Goal: Task Accomplishment & Management: Complete application form

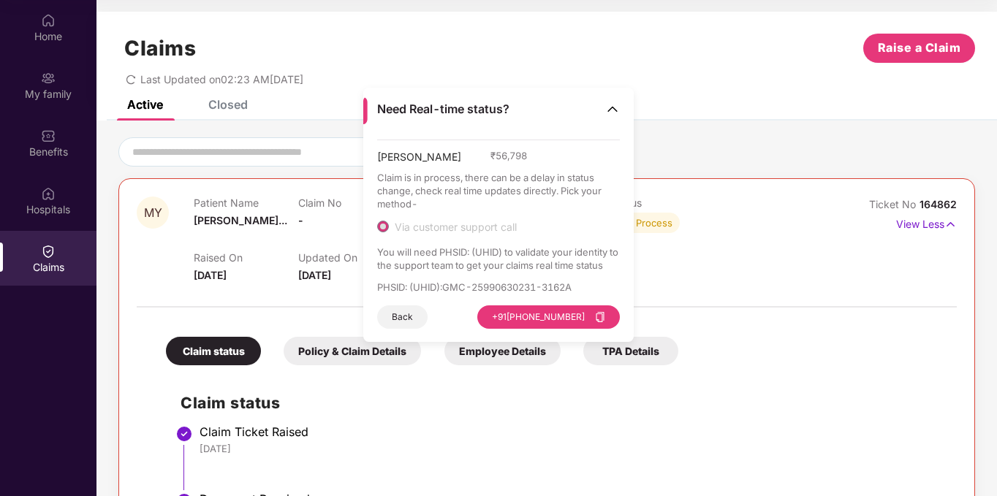
scroll to position [257, 0]
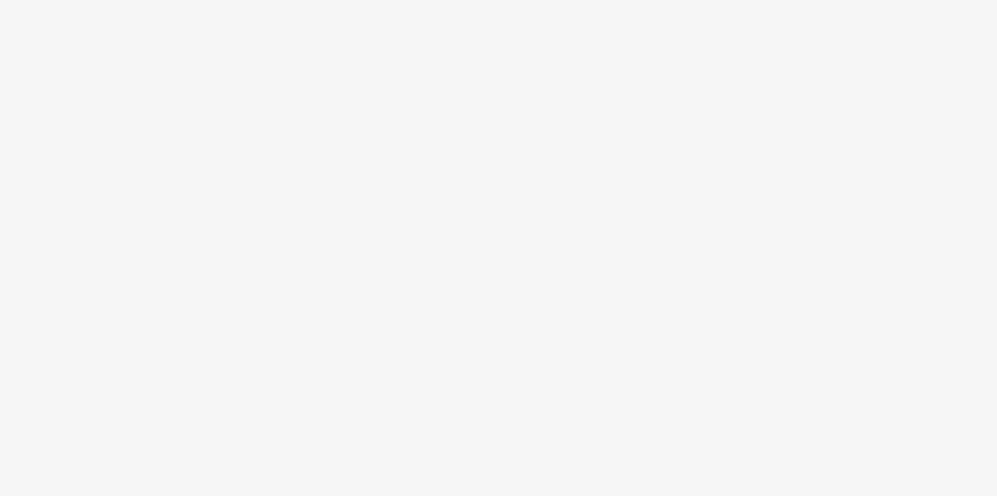
scroll to position [82, 0]
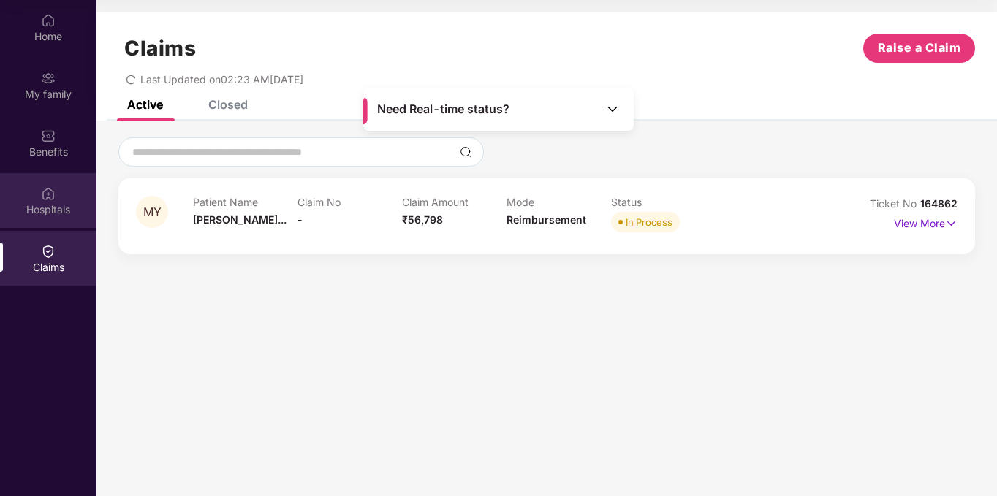
click at [64, 183] on div "Hospitals" at bounding box center [48, 200] width 96 height 55
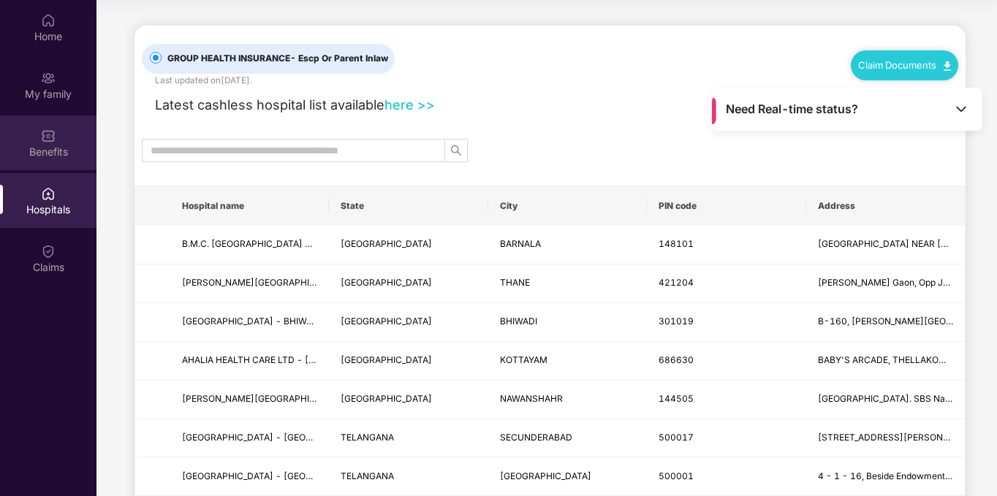
click at [48, 133] on img at bounding box center [48, 136] width 15 height 15
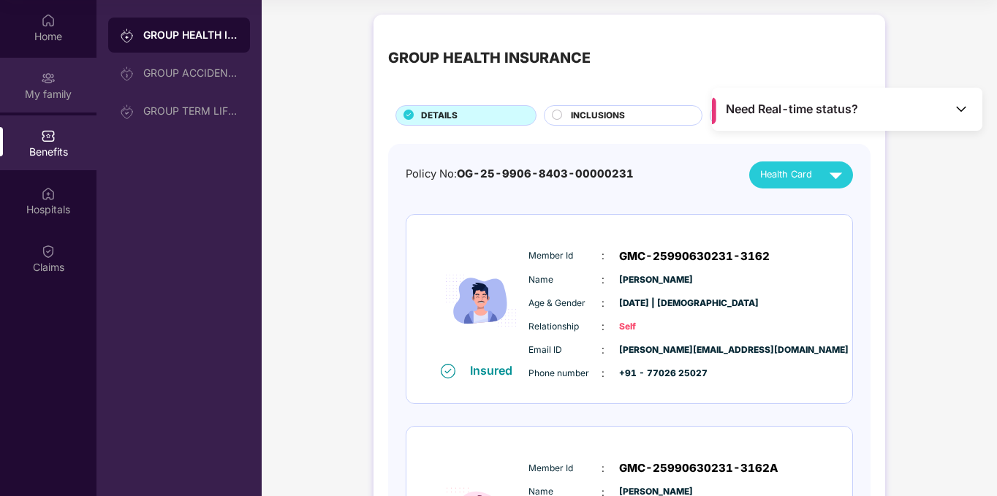
click at [39, 64] on div "My family" at bounding box center [48, 85] width 96 height 55
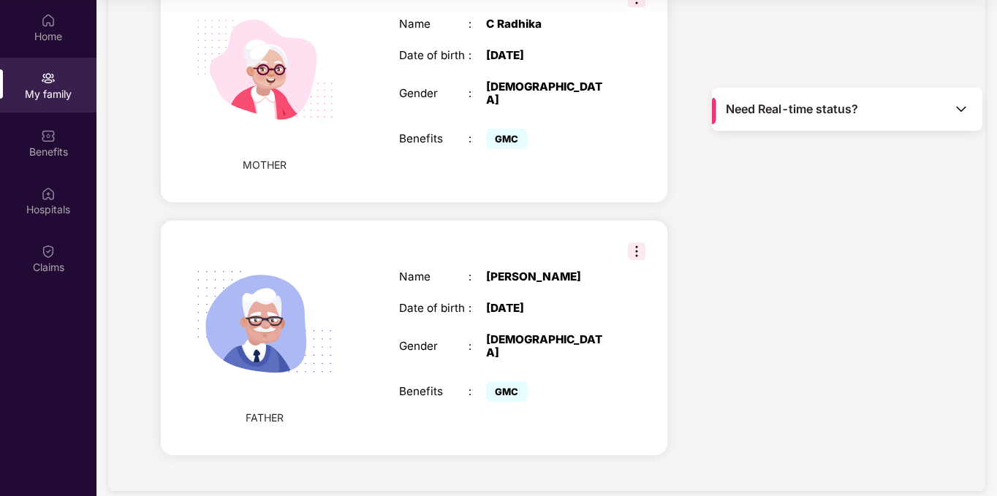
scroll to position [1284, 0]
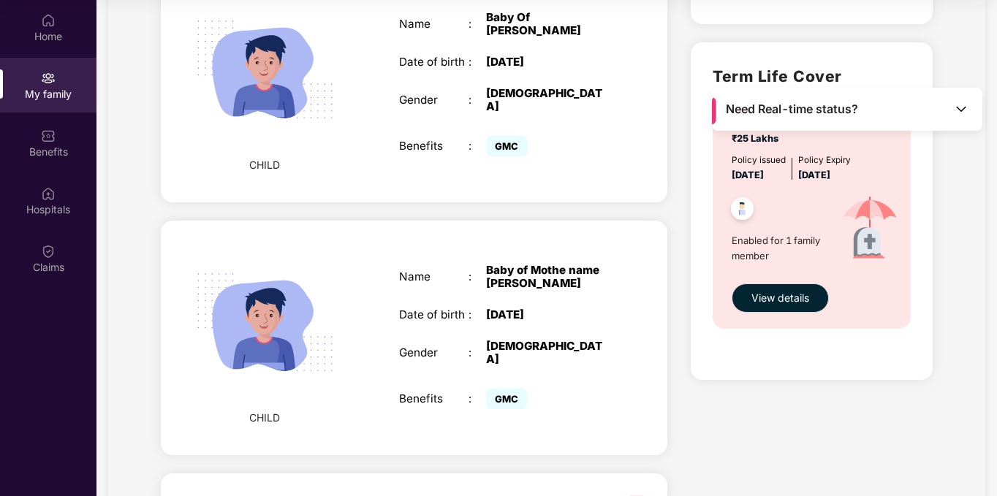
click at [520, 276] on div "Baby of Mothe name [PERSON_NAME]" at bounding box center [547, 277] width 122 height 26
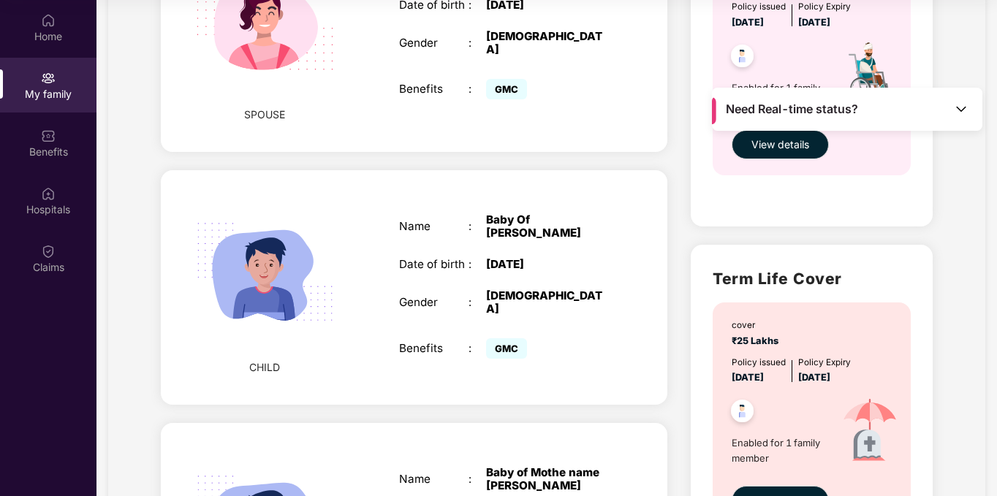
scroll to position [553, 0]
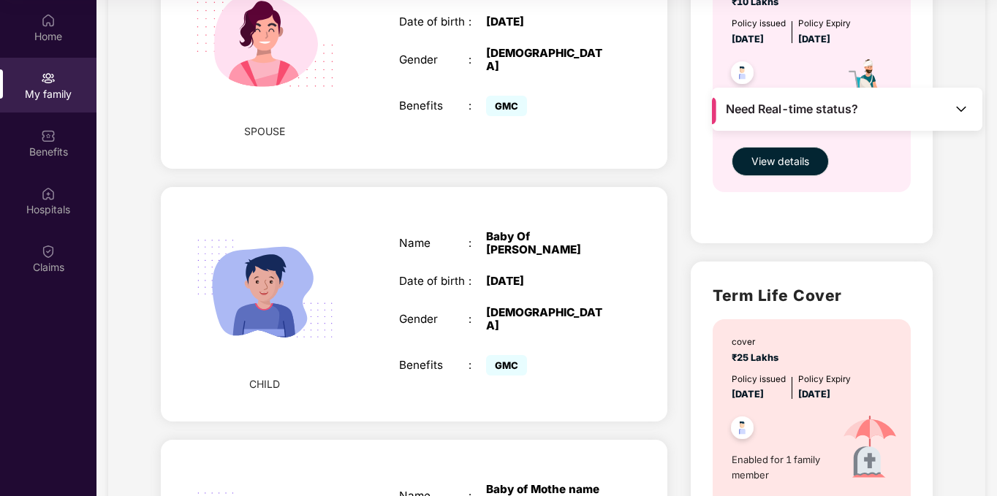
click at [512, 275] on div "[DATE]" at bounding box center [547, 281] width 122 height 13
click at [54, 29] on div "Home" at bounding box center [48, 36] width 96 height 15
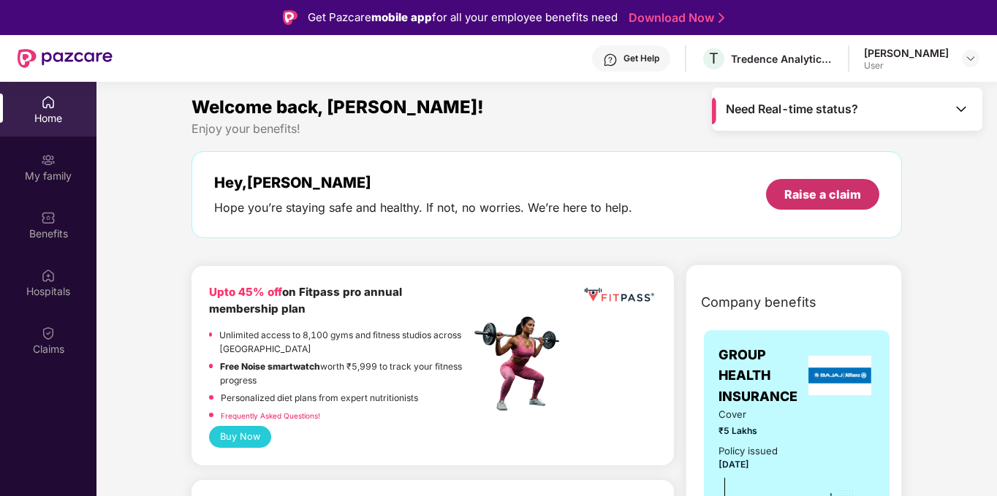
click at [846, 203] on div "Raise a claim" at bounding box center [822, 194] width 113 height 31
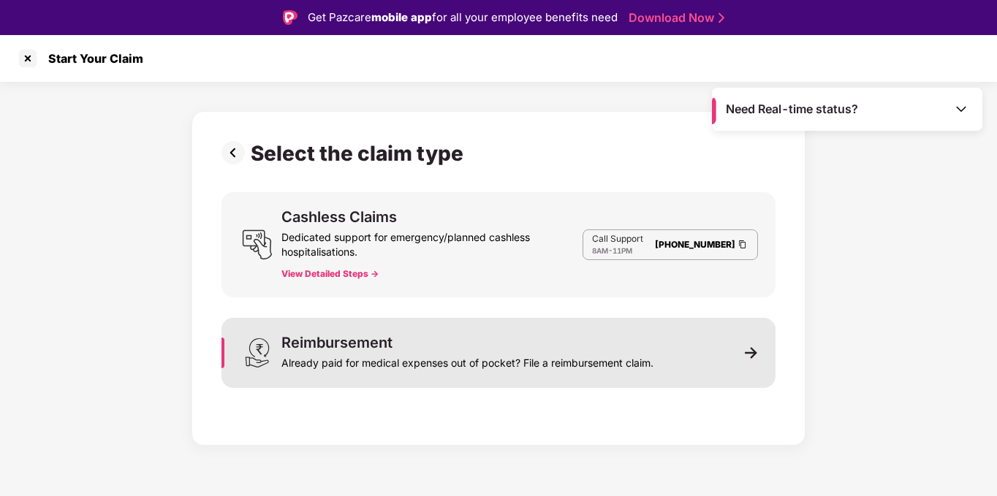
click at [361, 367] on div "Already paid for medical expenses out of pocket? File a reimbursement claim." at bounding box center [467, 360] width 372 height 20
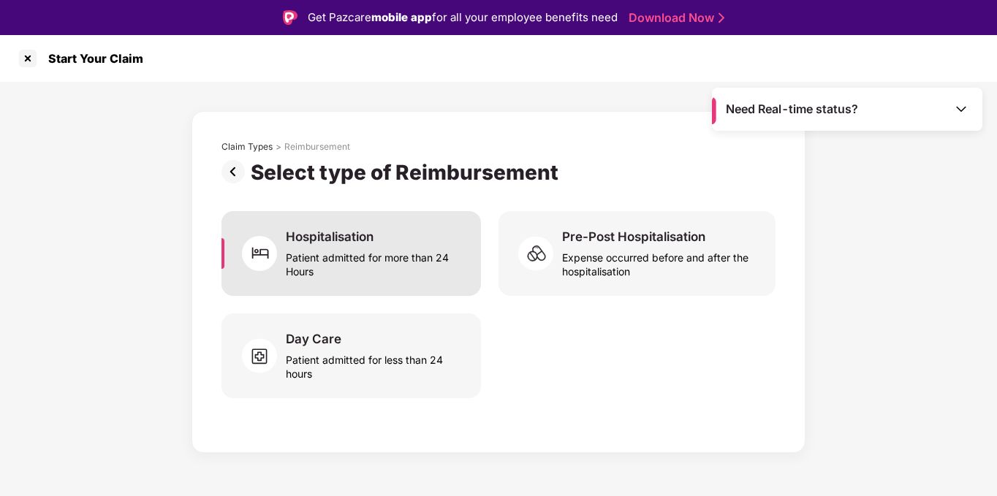
click at [353, 248] on div "Patient admitted for more than 24 Hours" at bounding box center [375, 262] width 178 height 34
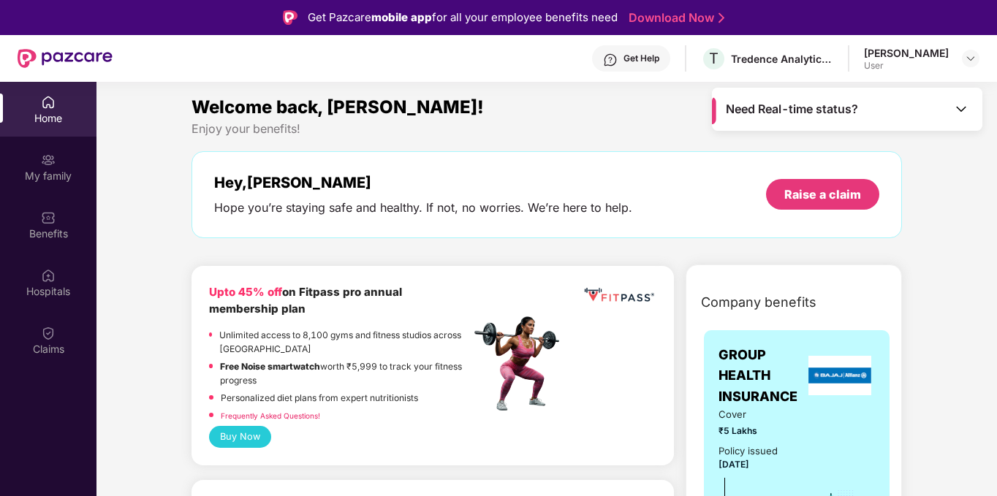
drag, startPoint x: 830, startPoint y: 224, endPoint x: 824, endPoint y: 199, distance: 25.7
click at [830, 223] on div "Hey, Lohith Hope you’re staying safe and healthy. If not, no worries. We’re her…" at bounding box center [547, 194] width 710 height 87
click at [824, 200] on div "Raise a claim" at bounding box center [822, 194] width 77 height 16
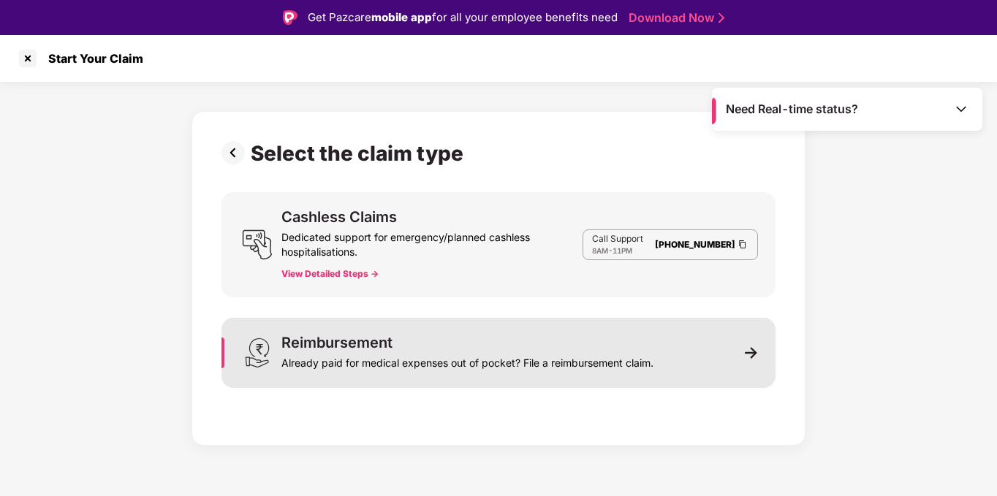
click at [338, 360] on div "Already paid for medical expenses out of pocket? File a reimbursement claim." at bounding box center [467, 360] width 372 height 20
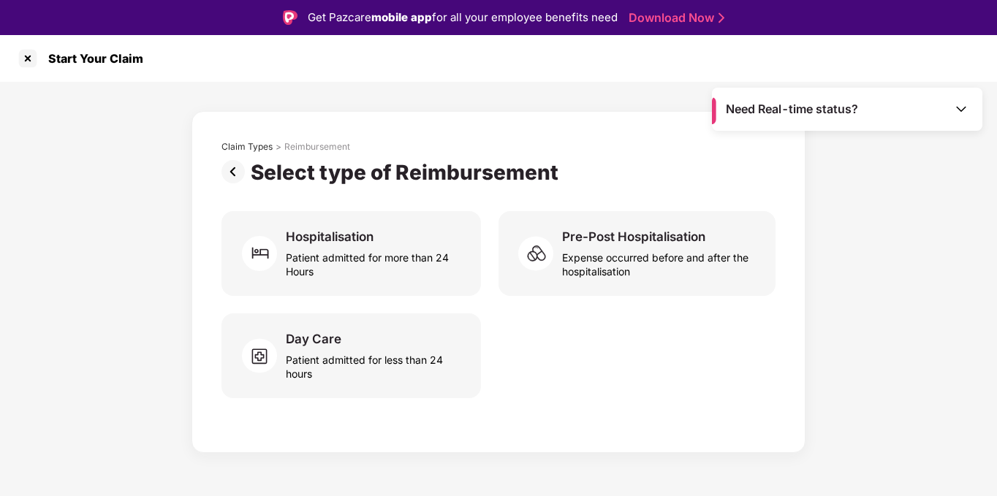
click at [338, 360] on div "Patient admitted for less than 24 hours" at bounding box center [375, 364] width 178 height 34
